Goal: Task Accomplishment & Management: Use online tool/utility

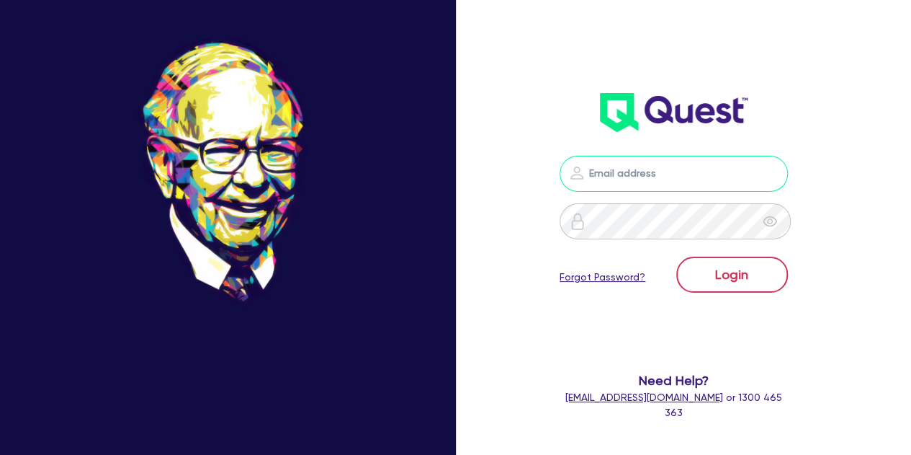
type input "[PERSON_NAME][EMAIL_ADDRESS][PERSON_NAME][DOMAIN_NAME]"
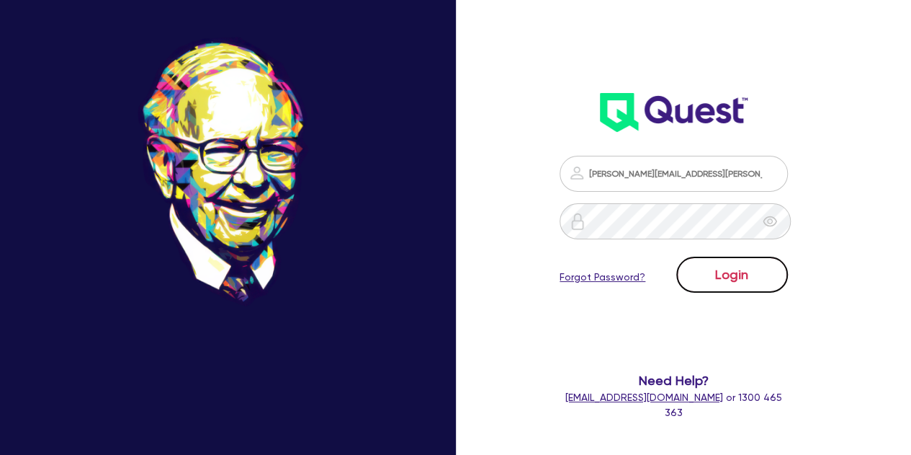
click at [749, 285] on button "Login" at bounding box center [733, 275] width 112 height 36
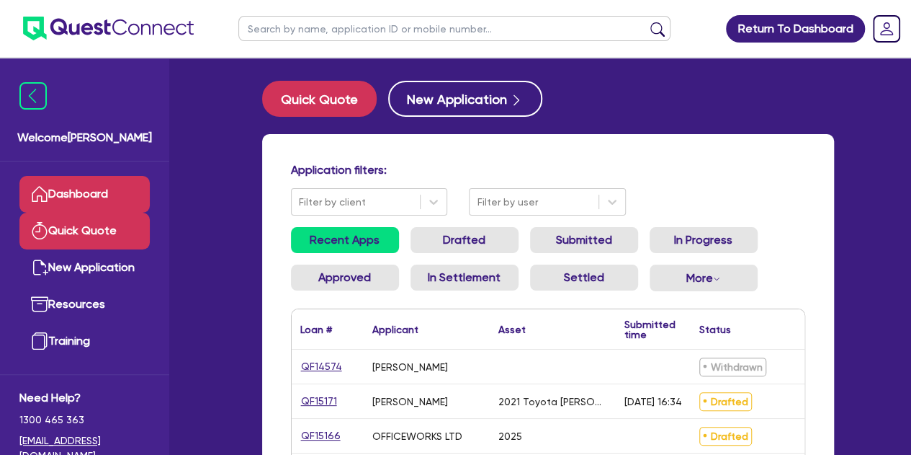
click at [94, 224] on link "Quick Quote" at bounding box center [84, 231] width 130 height 37
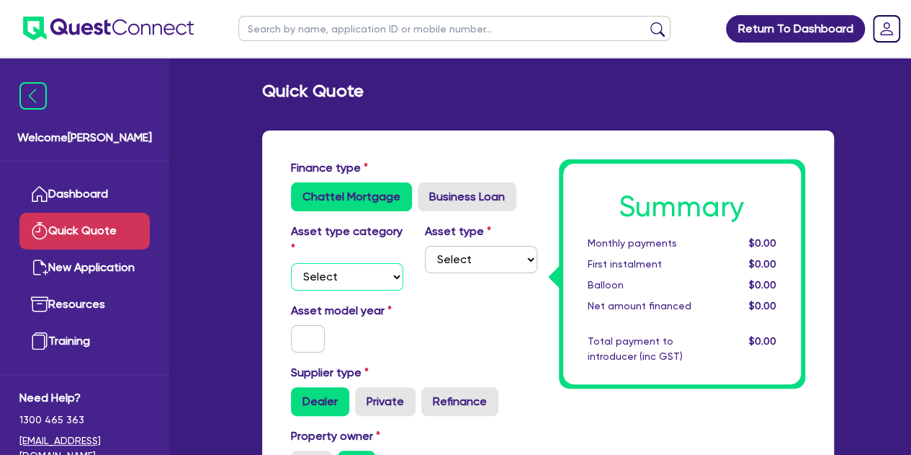
click at [339, 283] on select "Select Cars and light trucks Primary assets Secondary assets Tertiary assets" at bounding box center [347, 276] width 112 height 27
select select "CARS_AND_LIGHT_TRUCKS"
click at [291, 263] on select "Select Cars and light trucks Primary assets Secondary assets Tertiary assets" at bounding box center [347, 276] width 112 height 27
click at [452, 254] on select "Select Passenger vehicles Vans and utes Light trucks up to 4.5 tonne" at bounding box center [481, 259] width 112 height 27
click at [425, 246] on select "Select Passenger vehicles Vans and utes Light trucks up to 4.5 tonne" at bounding box center [481, 259] width 112 height 27
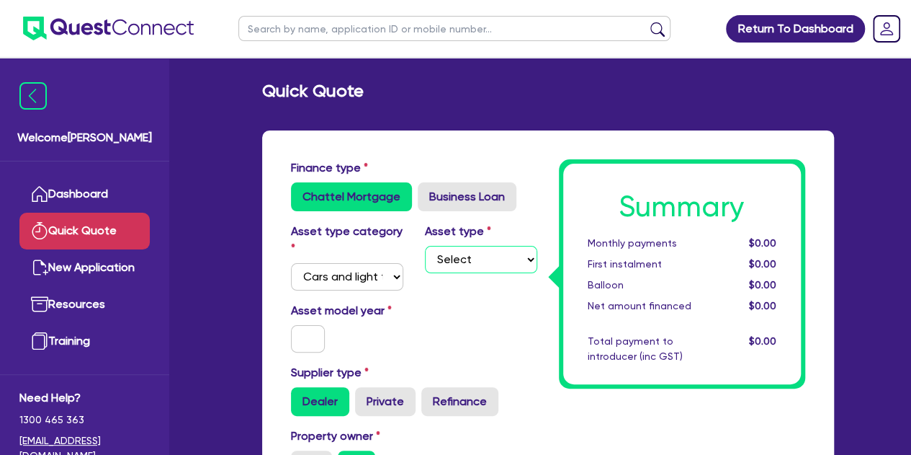
click at [459, 265] on select "Select Passenger vehicles Vans and utes Light trucks up to 4.5 tonne" at bounding box center [481, 259] width 112 height 27
select select "PASSENGER_VEHICLES"
click at [425, 246] on select "Select Passenger vehicles Vans and utes Light trucks up to 4.5 tonne" at bounding box center [481, 259] width 112 height 27
click at [297, 336] on input "text" at bounding box center [308, 338] width 35 height 27
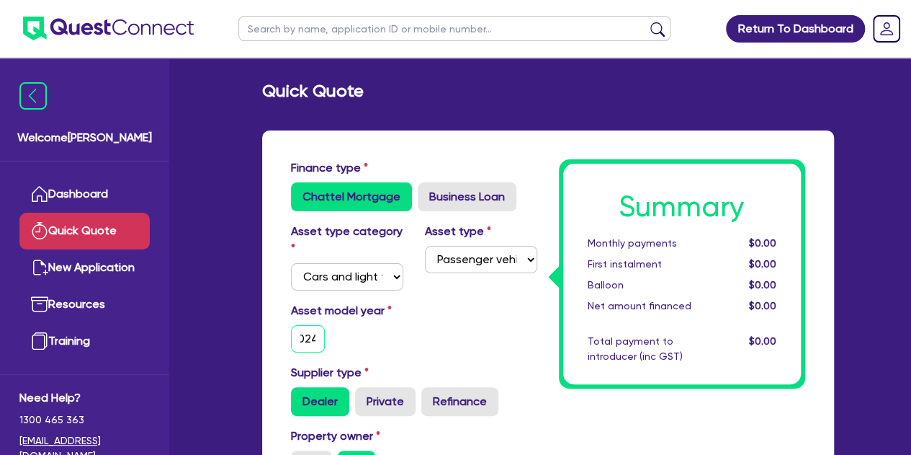
type input "2024"
click at [380, 347] on div "Asset model year [DATE]" at bounding box center [347, 327] width 134 height 50
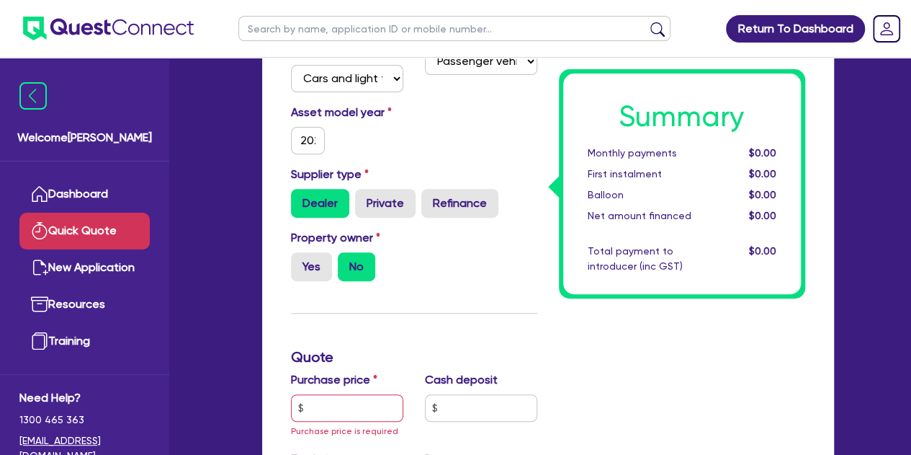
scroll to position [215, 0]
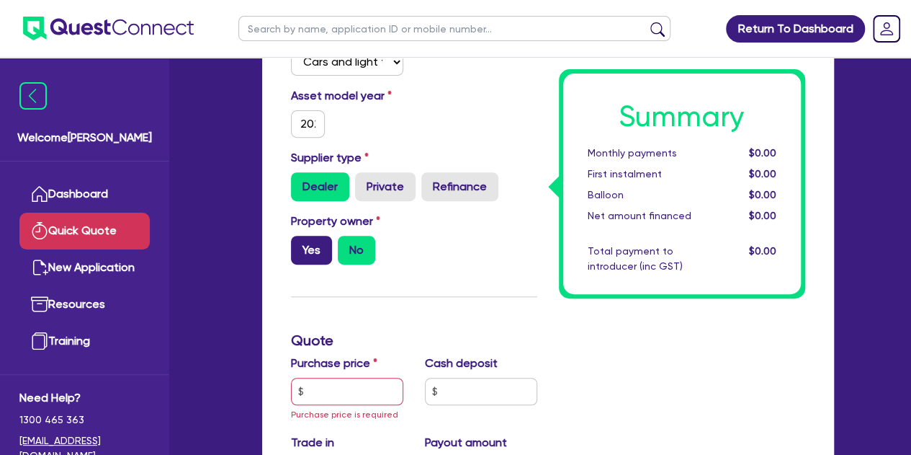
click at [317, 253] on label "Yes" at bounding box center [311, 250] width 41 height 29
click at [300, 245] on input "Yes" at bounding box center [295, 240] width 9 height 9
radio input "true"
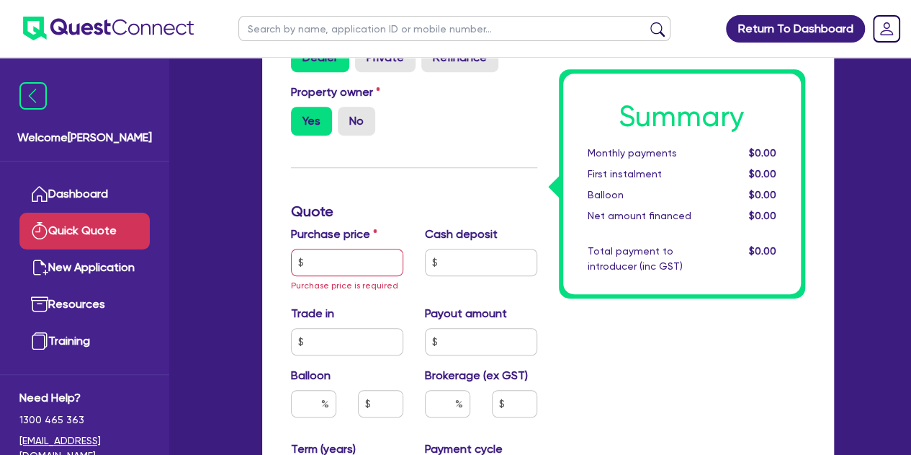
scroll to position [344, 0]
click at [317, 253] on input "text" at bounding box center [347, 261] width 112 height 27
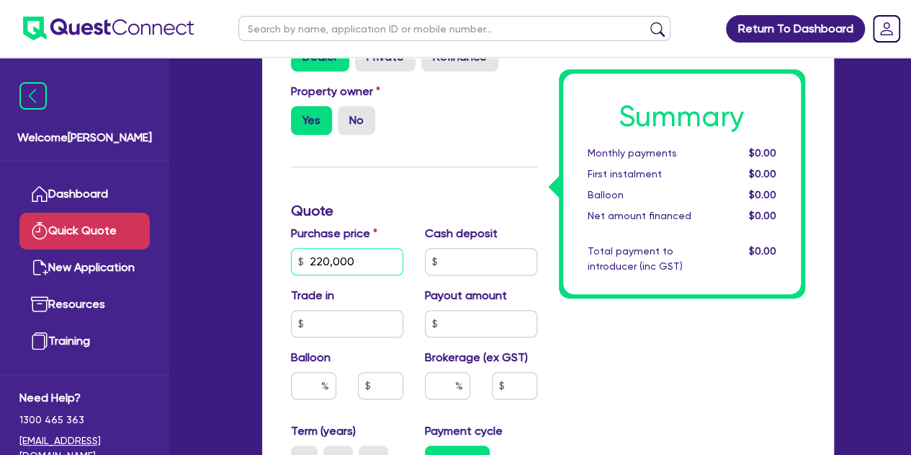
type input "220,000"
click at [362, 207] on h3 "Quote" at bounding box center [414, 210] width 246 height 17
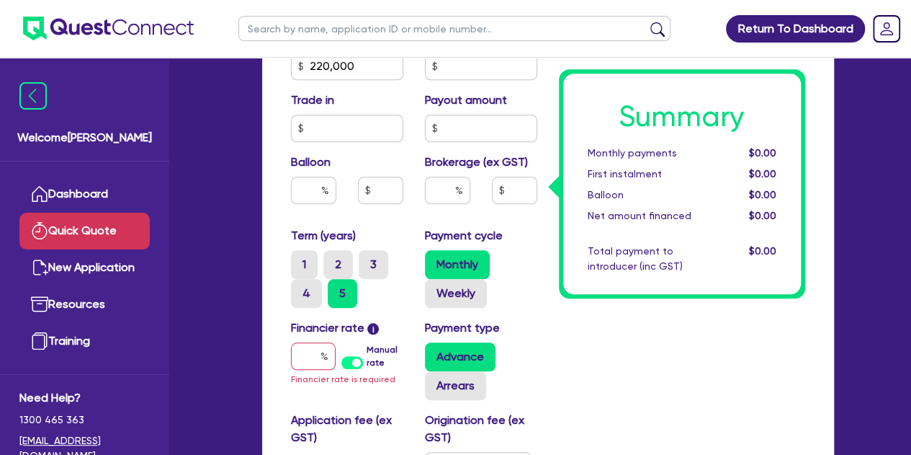
scroll to position [543, 0]
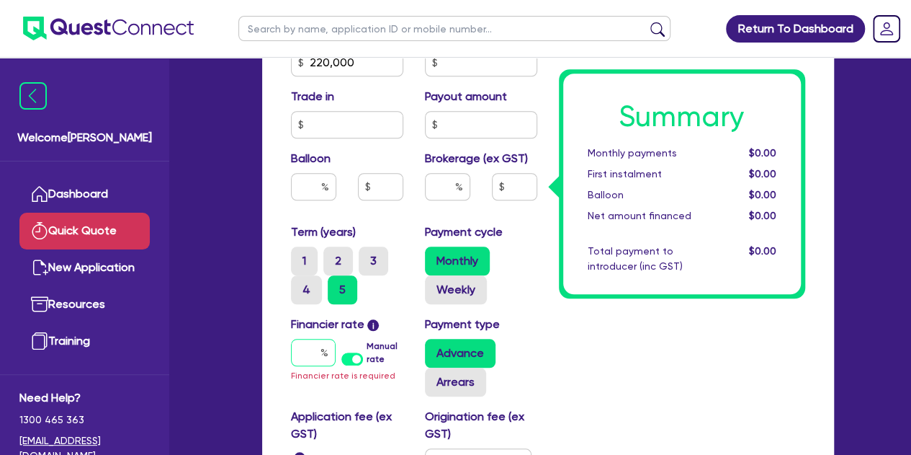
click at [307, 351] on input "text" at bounding box center [313, 352] width 45 height 27
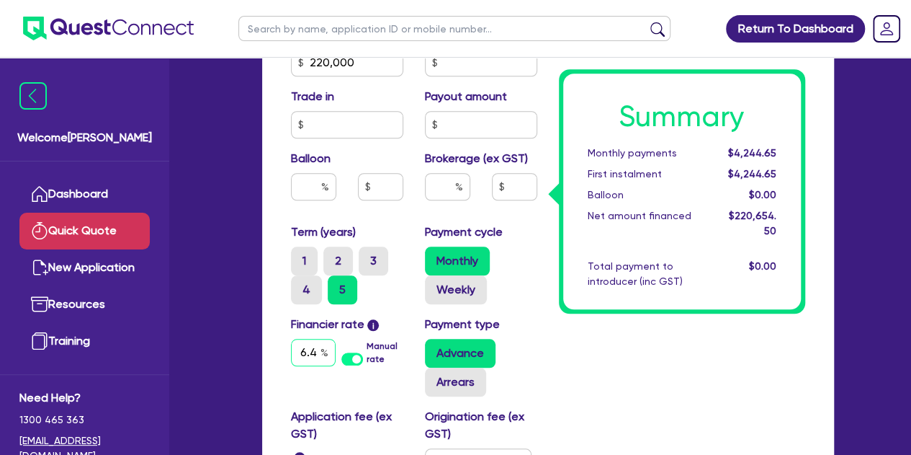
scroll to position [0, 4]
type input "6.49"
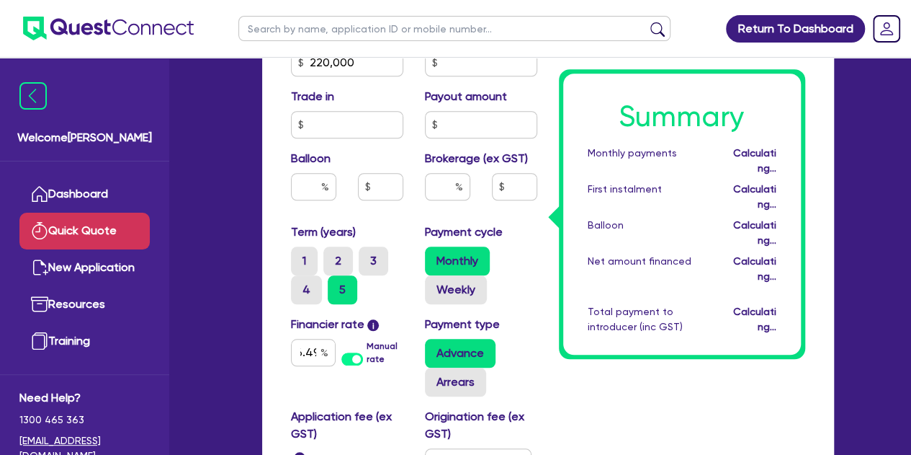
scroll to position [0, 0]
click at [624, 399] on div "Summary Monthly payments Calculating... First instalment Calculating... Balloon…" at bounding box center [682, 100] width 268 height 969
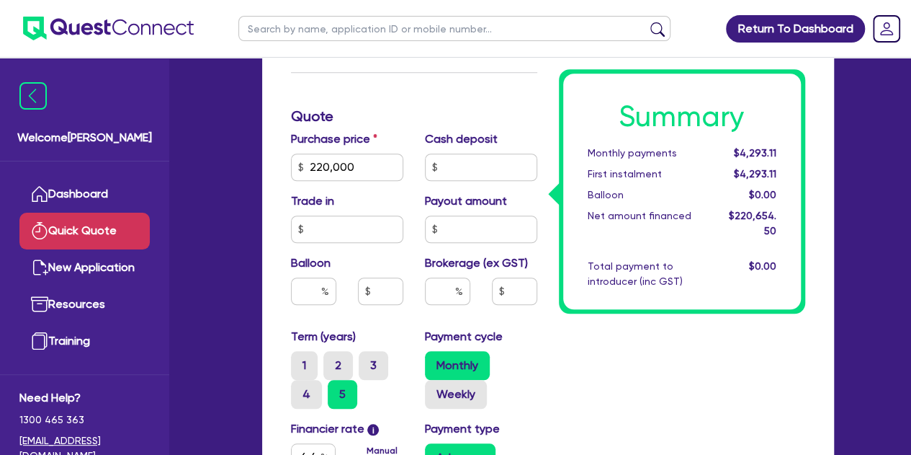
scroll to position [438, 0]
click at [445, 285] on input "text" at bounding box center [447, 291] width 45 height 27
type input "4"
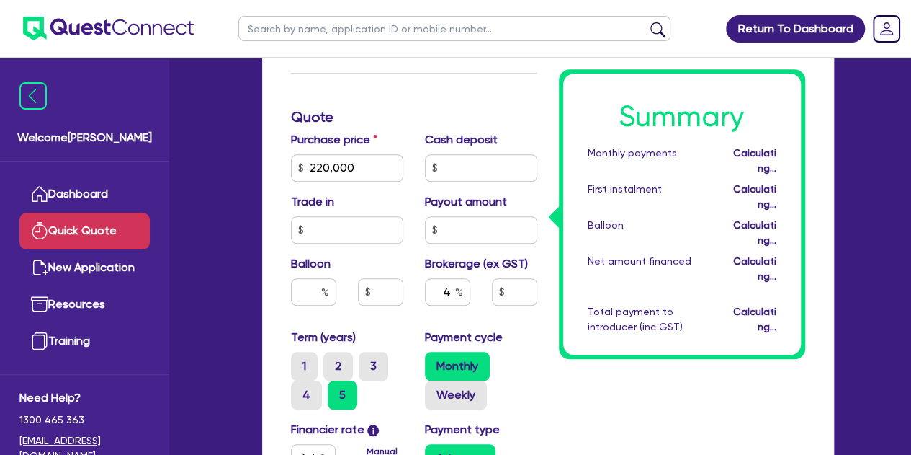
type input "8,826.18"
click at [651, 441] on div "Summary Monthly payments Calculating... First instalment Calculating... Balloon…" at bounding box center [682, 205] width 268 height 969
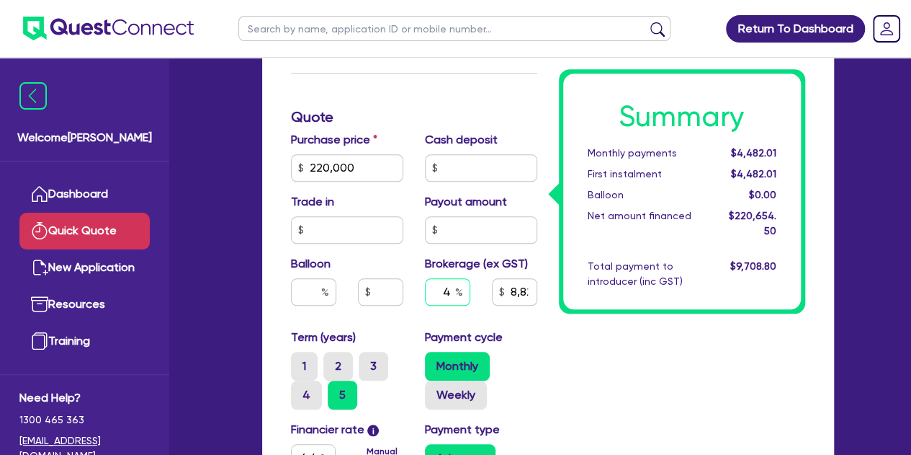
click at [448, 293] on input "4" at bounding box center [447, 291] width 45 height 27
type input "5"
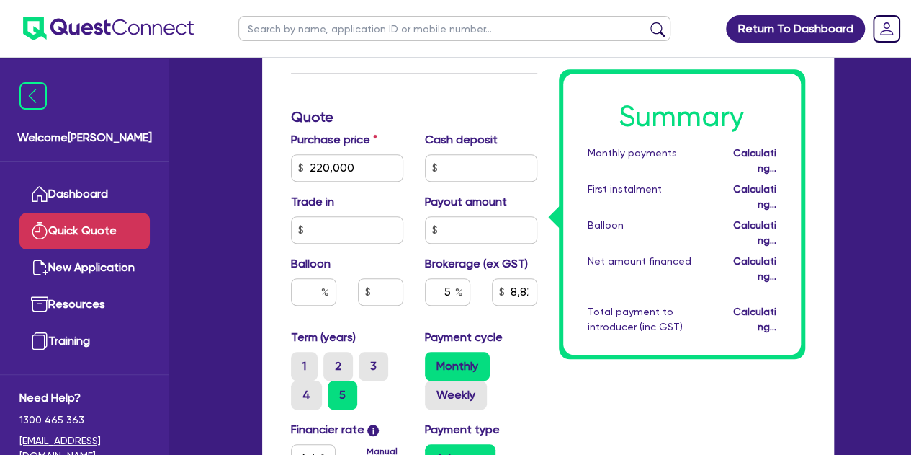
type input "11,032.73"
click at [523, 348] on div "Payment cycle Monthly Weekly" at bounding box center [481, 369] width 134 height 81
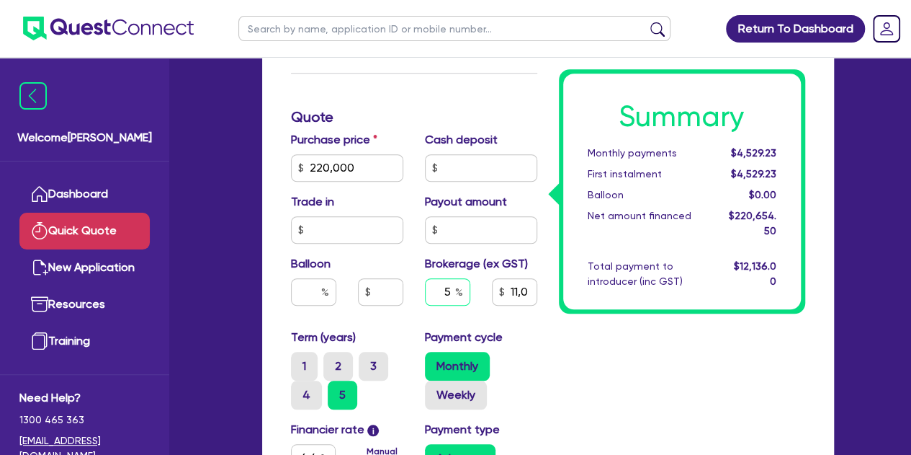
click at [452, 292] on input "5" at bounding box center [447, 291] width 45 height 27
type input "3"
type input "6,619.64"
click at [566, 385] on div "Summary Monthly payments $4,434.78 First instalment $4,434.78 Balloon $0.00 Net…" at bounding box center [682, 205] width 268 height 969
click at [454, 295] on input "3" at bounding box center [447, 291] width 45 height 27
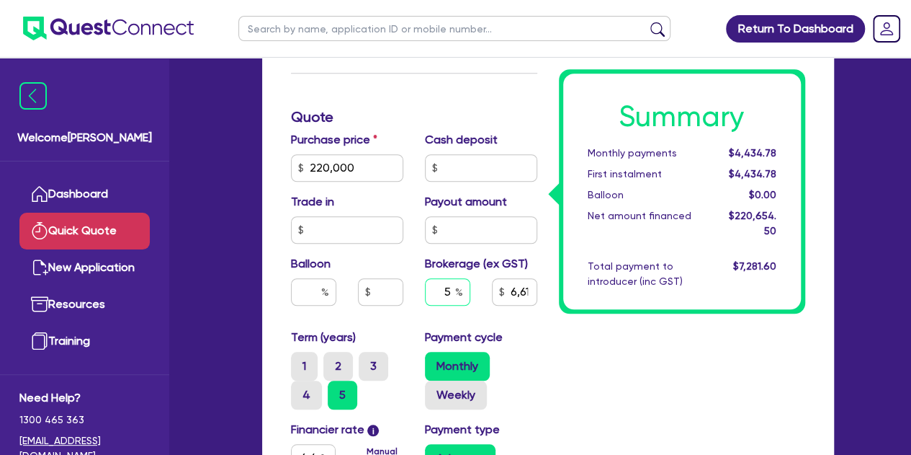
type input "5"
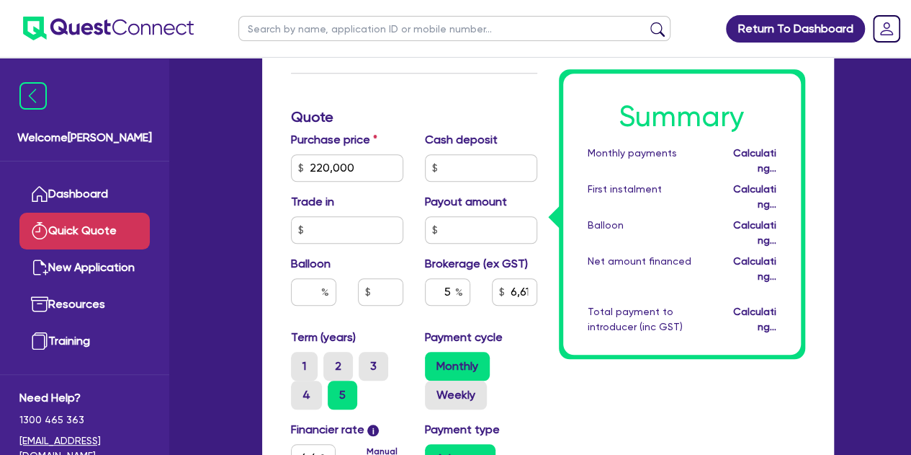
type input "11,032.73"
click at [638, 371] on div "Summary Monthly payments Calculating... First instalment Calculating... Balloon…" at bounding box center [682, 205] width 268 height 969
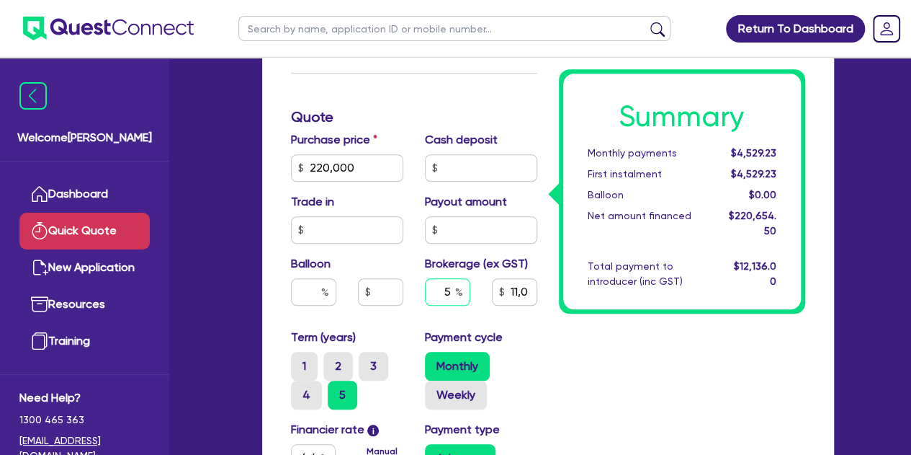
click at [450, 292] on input "5" at bounding box center [447, 291] width 45 height 27
type input "3"
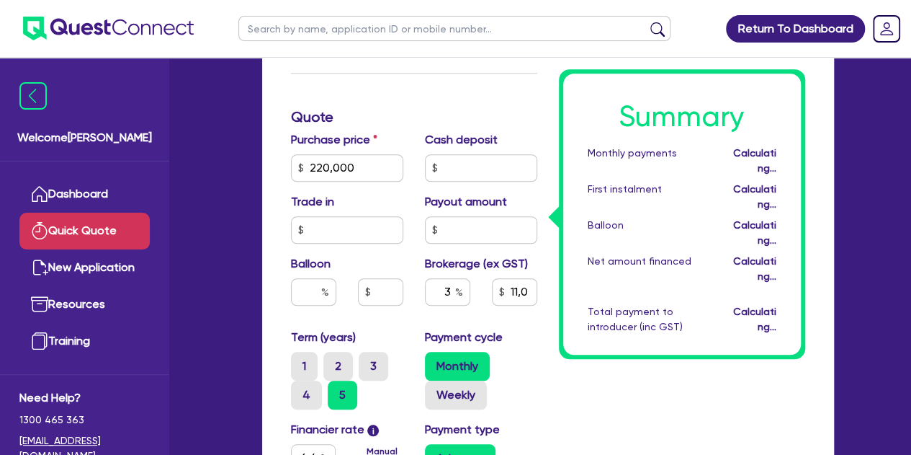
click at [594, 371] on div "Summary Monthly payments Calculating... First instalment Calculating... Balloon…" at bounding box center [682, 205] width 268 height 969
type input "6,619.64"
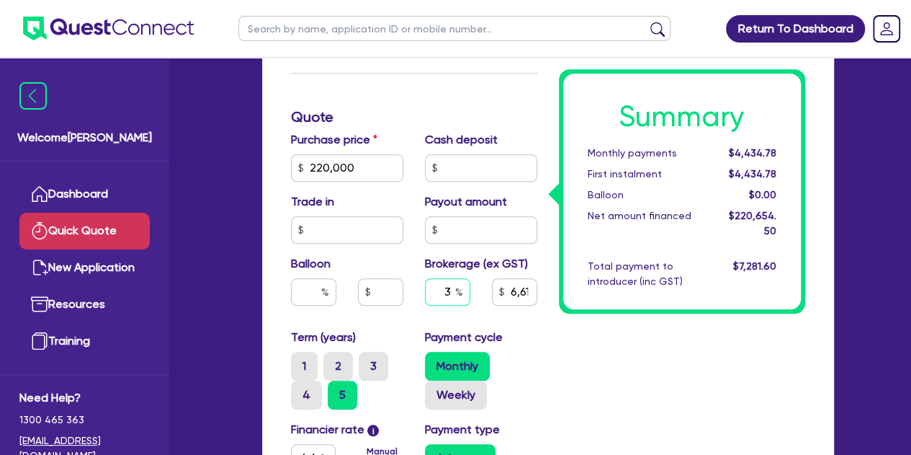
click at [449, 285] on input "3" at bounding box center [447, 291] width 45 height 27
type input "4"
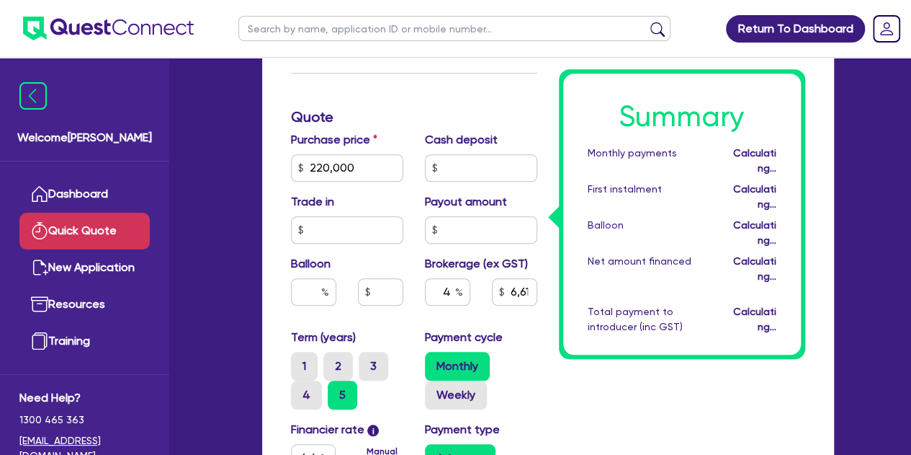
type input "8,826.18"
click at [528, 326] on div "Purchase price 220,000 Cash deposit Trade in Payout amount Balloon Brokerage (e…" at bounding box center [414, 229] width 268 height 197
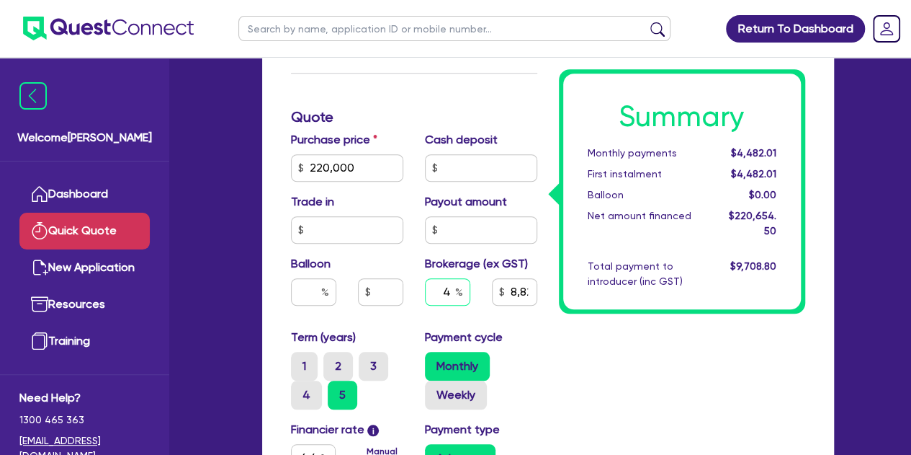
click at [452, 291] on input "4" at bounding box center [447, 291] width 45 height 27
type input "8,826.18"
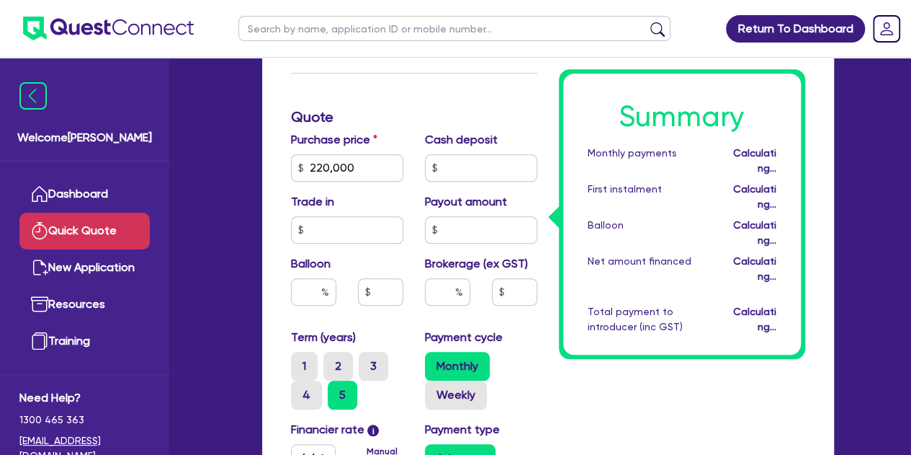
click at [570, 349] on div "Summary Monthly payments Calculating... First instalment Calculating... Balloon…" at bounding box center [682, 205] width 268 height 969
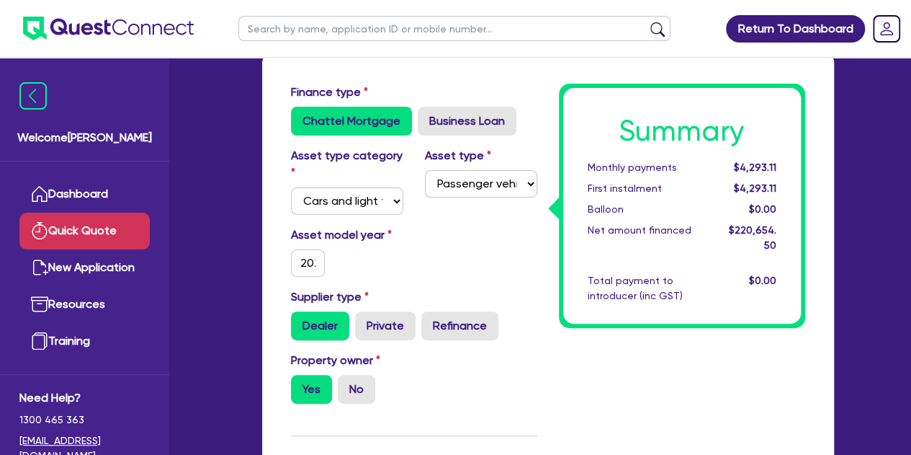
scroll to position [0, 0]
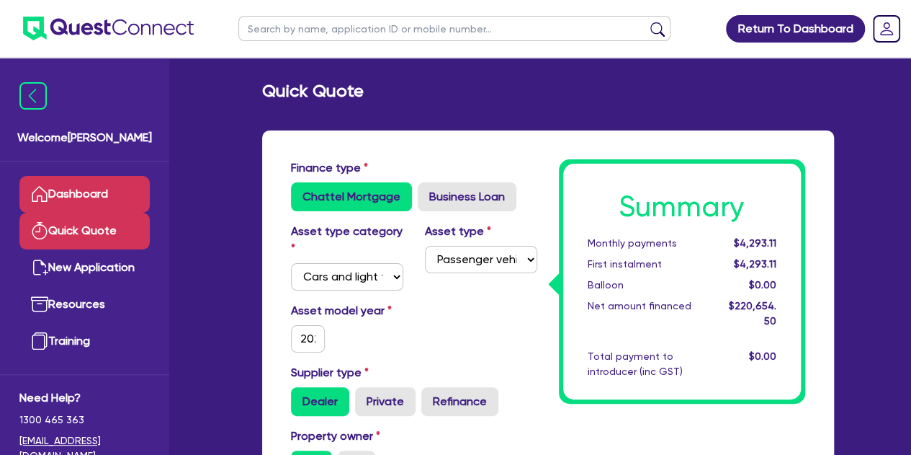
click at [94, 208] on link "Dashboard" at bounding box center [84, 194] width 130 height 37
